Goal: Task Accomplishment & Management: Manage account settings

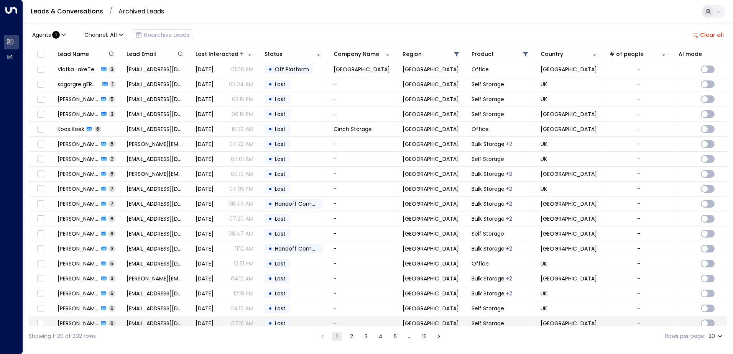
drag, startPoint x: 442, startPoint y: 326, endPoint x: 462, endPoint y: 321, distance: 20.8
click at [454, 326] on div "Showing 1-20 of 292 rows 1 2 3 4 5 … 15 Rows per page: 20 **" at bounding box center [378, 336] width 699 height 20
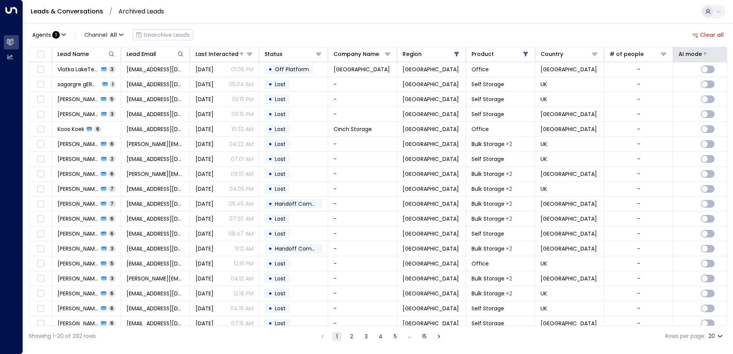
click at [698, 50] on div "AI mode" at bounding box center [690, 53] width 23 height 9
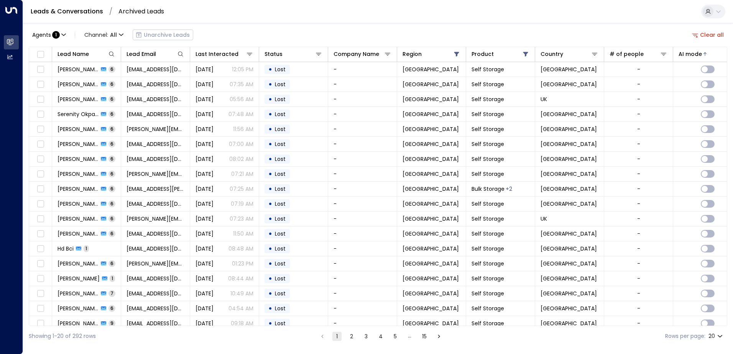
drag, startPoint x: 707, startPoint y: 51, endPoint x: 663, endPoint y: 39, distance: 45.6
click at [663, 39] on div "Agents : 1 Channel: All Unarchive Leads Clear all" at bounding box center [378, 35] width 699 height 16
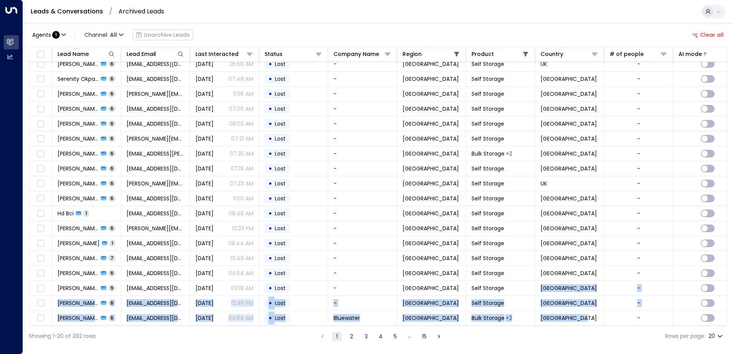
drag, startPoint x: 505, startPoint y: 326, endPoint x: 593, endPoint y: 324, distance: 87.8
click at [593, 324] on div "Lead Name Lead Email Last Interacted Status Company Name Region Product Country…" at bounding box center [378, 187] width 699 height 280
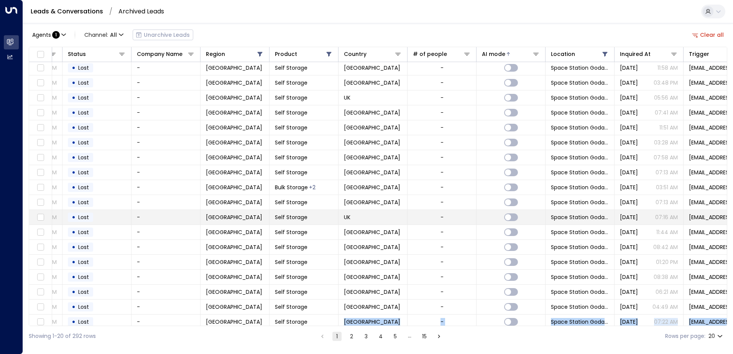
scroll to position [0, 197]
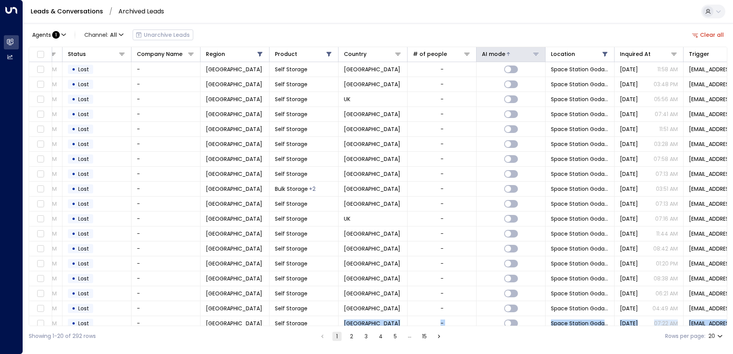
click at [537, 52] on icon at bounding box center [536, 54] width 6 height 6
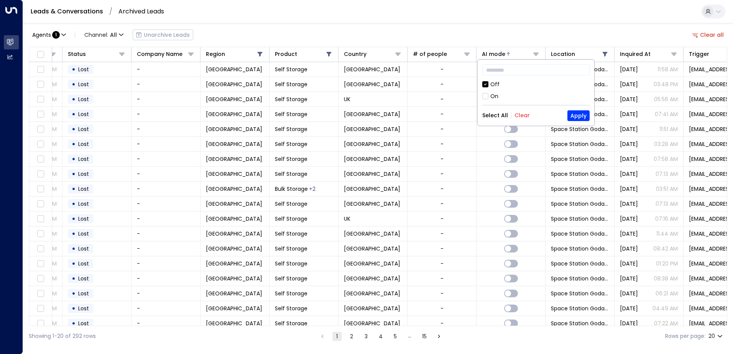
click at [494, 98] on div "On" at bounding box center [495, 96] width 8 height 8
click at [576, 114] on button "Apply" at bounding box center [579, 115] width 22 height 11
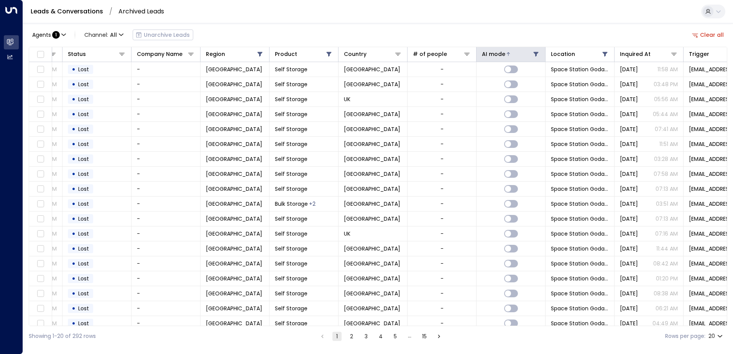
click at [512, 56] on div at bounding box center [522, 54] width 35 height 8
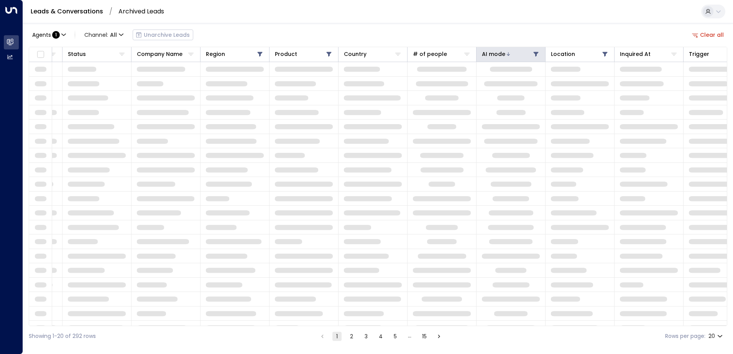
click at [533, 56] on button at bounding box center [536, 54] width 8 height 8
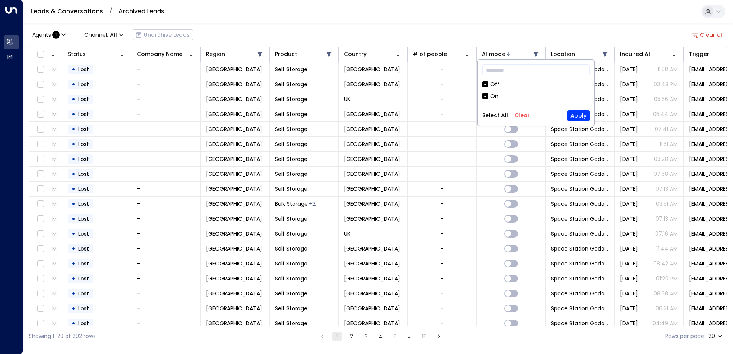
click at [504, 84] on div "Off" at bounding box center [535, 85] width 107 height 8
click at [576, 119] on button "Apply" at bounding box center [579, 115] width 22 height 11
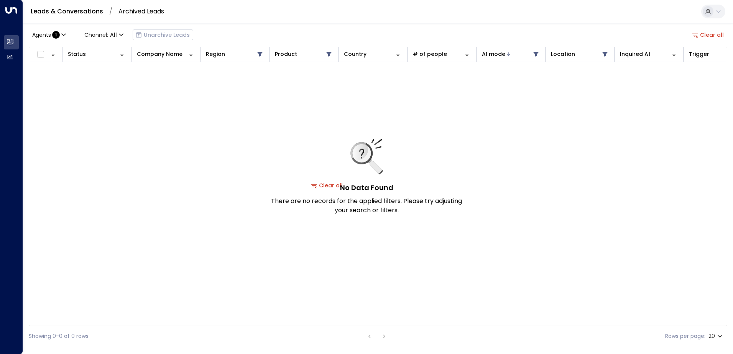
click at [716, 10] on icon at bounding box center [719, 11] width 6 height 6
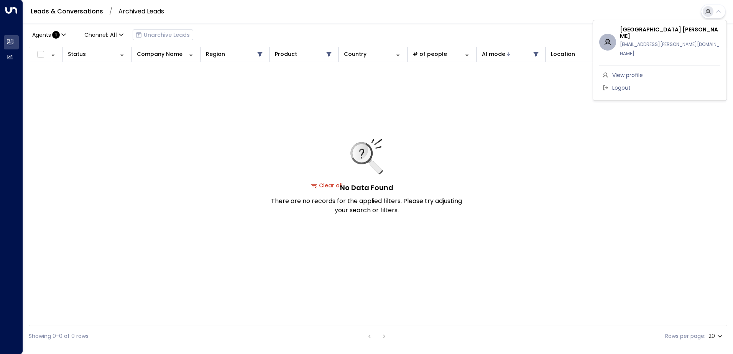
click at [721, 13] on div at bounding box center [366, 177] width 733 height 354
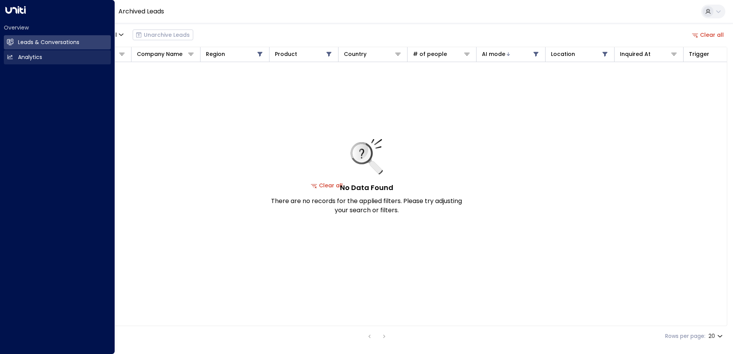
click at [10, 57] on icon at bounding box center [10, 57] width 5 height 4
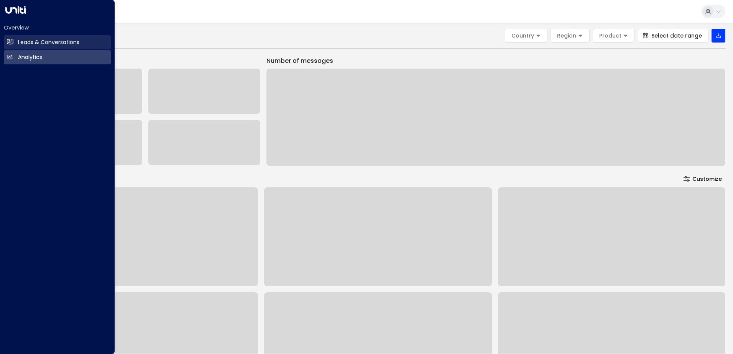
click at [36, 43] on h2 "Leads & Conversations" at bounding box center [48, 42] width 61 height 8
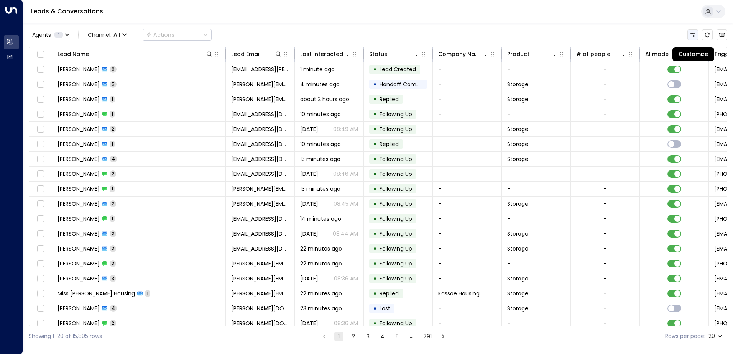
click at [696, 36] on button "Customize" at bounding box center [693, 35] width 11 height 11
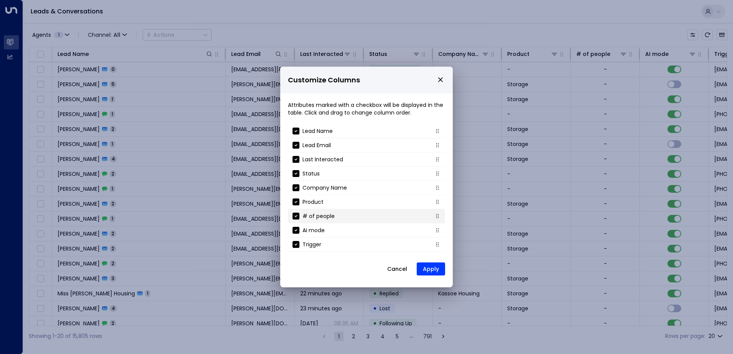
click at [291, 217] on li "# of people" at bounding box center [366, 216] width 157 height 14
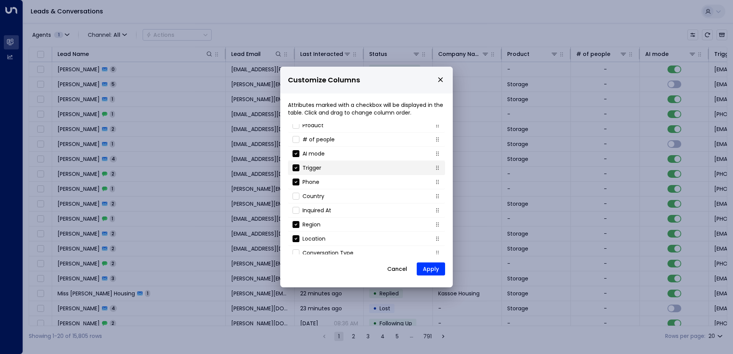
scroll to position [82, 0]
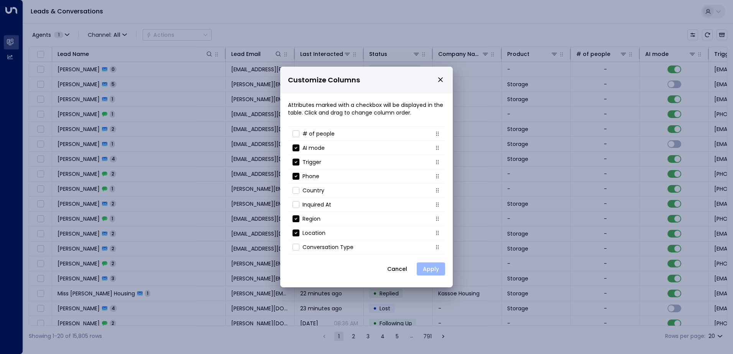
click at [426, 266] on button "Apply" at bounding box center [431, 269] width 28 height 13
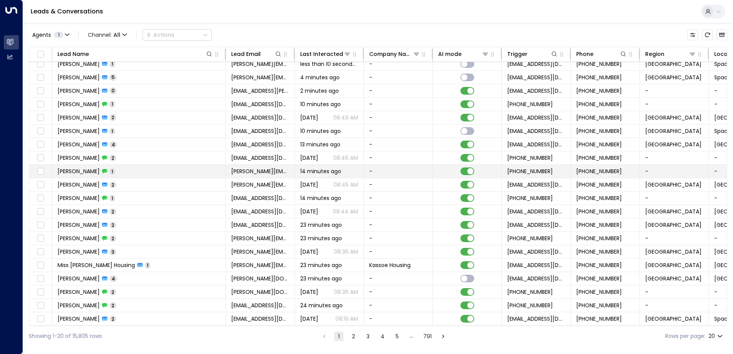
scroll to position [0, 0]
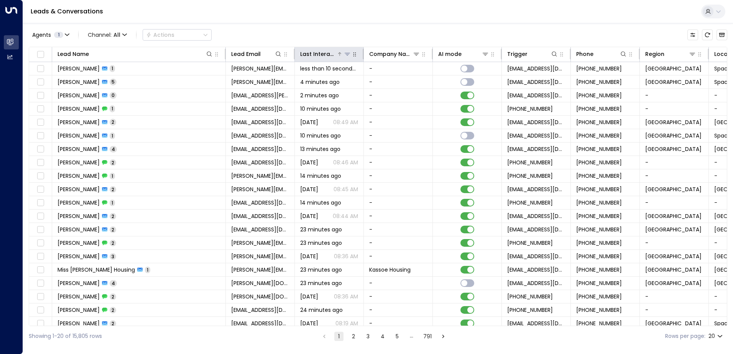
click at [335, 55] on div "Last Interacted" at bounding box center [318, 53] width 36 height 9
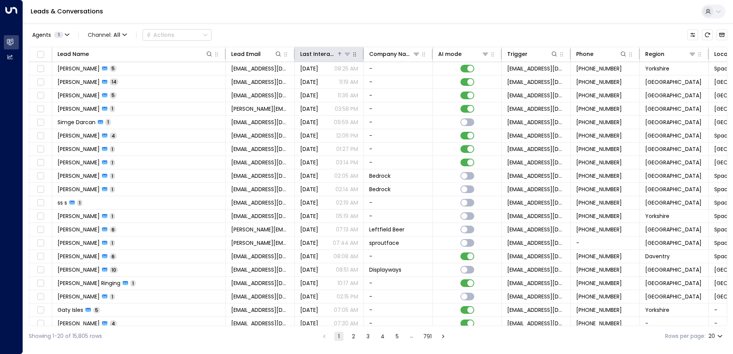
click at [336, 53] on div "Last Interacted" at bounding box center [318, 53] width 36 height 9
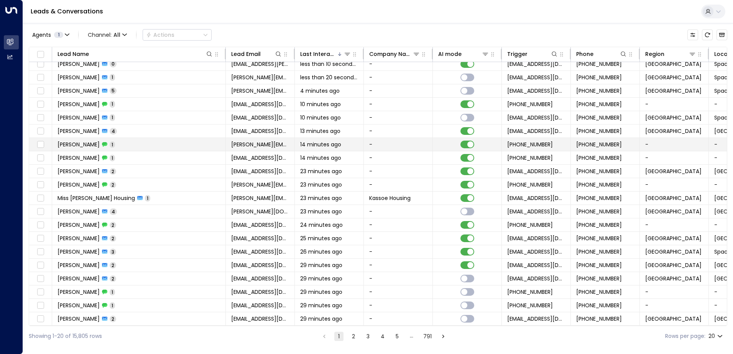
scroll to position [7, 0]
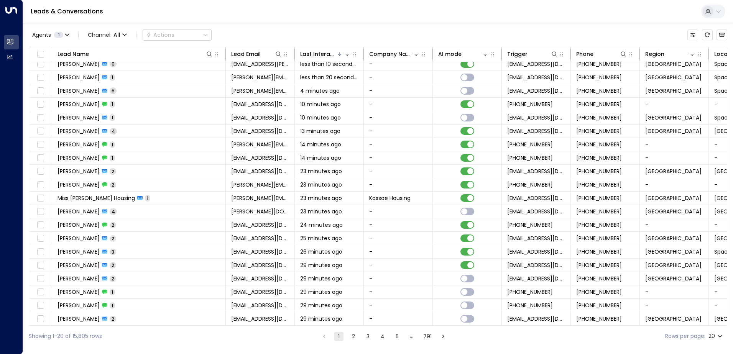
click at [354, 336] on button "2" at bounding box center [353, 336] width 9 height 9
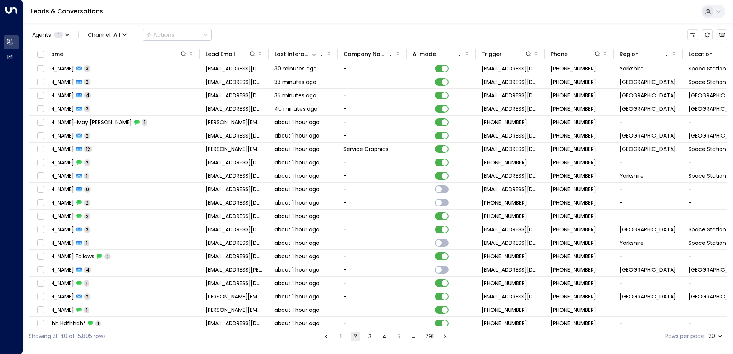
scroll to position [0, 54]
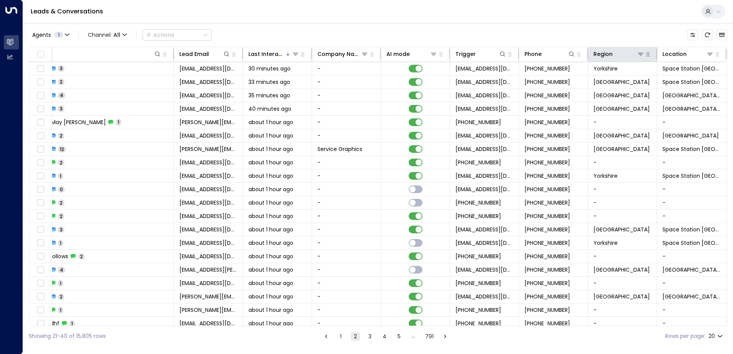
click at [645, 56] on icon "button" at bounding box center [648, 54] width 6 height 6
click at [639, 53] on icon at bounding box center [640, 54] width 5 height 3
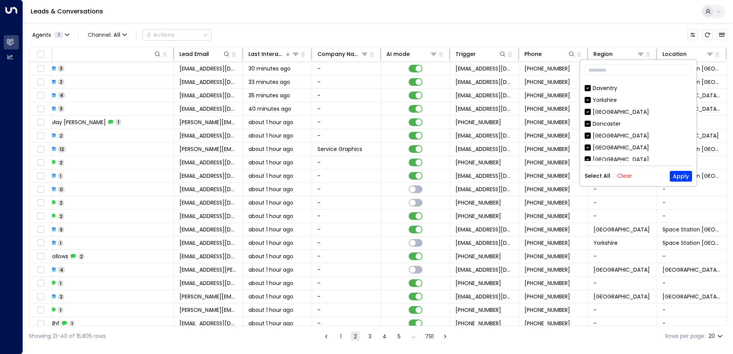
scroll to position [118, 0]
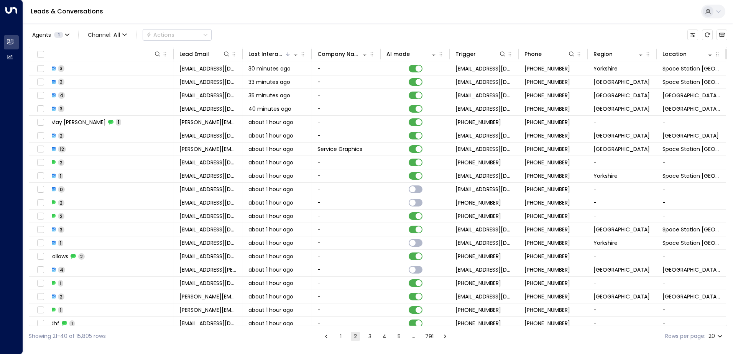
click at [601, 20] on div "Leads & Conversations" at bounding box center [378, 11] width 710 height 23
click at [710, 53] on icon at bounding box center [710, 54] width 5 height 3
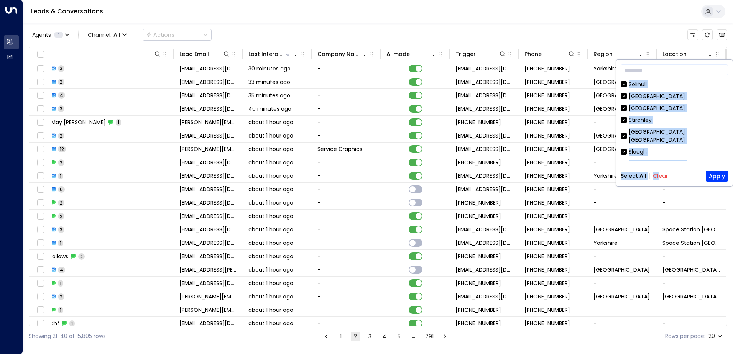
click at [658, 170] on div "​ Solihull Space Station Slough Shrewsbury Stirchley Space Station Kilburn Slou…" at bounding box center [674, 123] width 117 height 127
click at [658, 175] on button "Clear" at bounding box center [660, 176] width 15 height 6
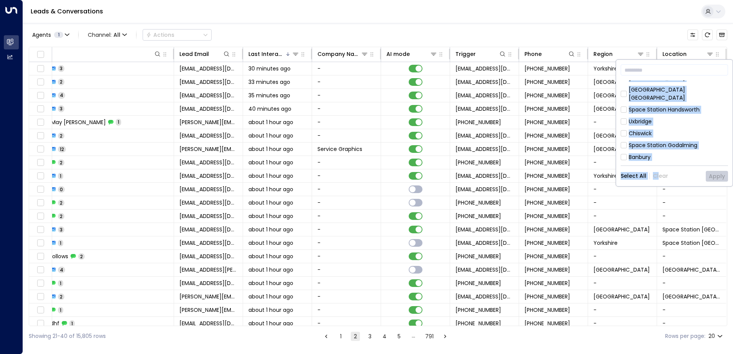
scroll to position [268, 0]
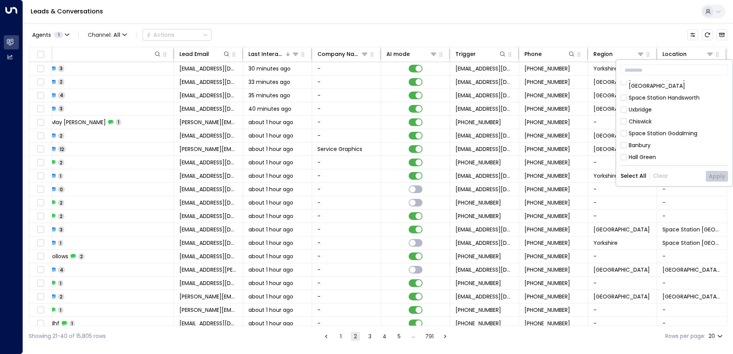
click at [659, 130] on div "Space Station Godalming" at bounding box center [663, 134] width 69 height 8
click at [714, 177] on button "Apply" at bounding box center [717, 176] width 22 height 11
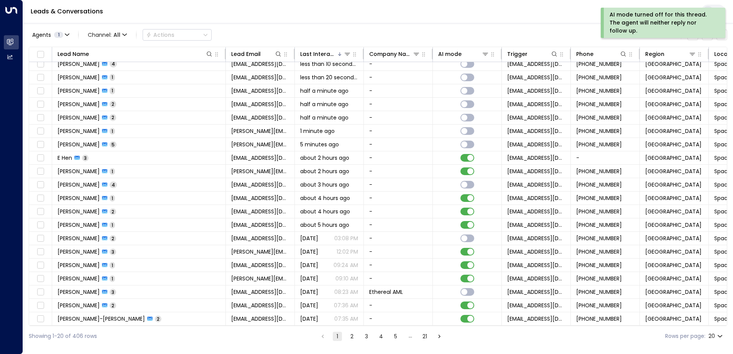
scroll to position [7, 0]
